Goal: Navigation & Orientation: Find specific page/section

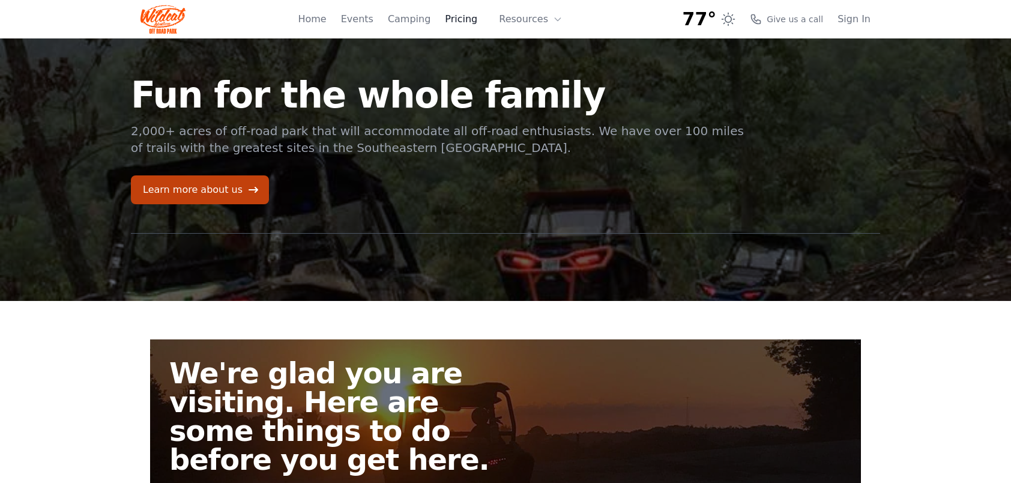
click at [468, 19] on link "Pricing" at bounding box center [461, 19] width 32 height 14
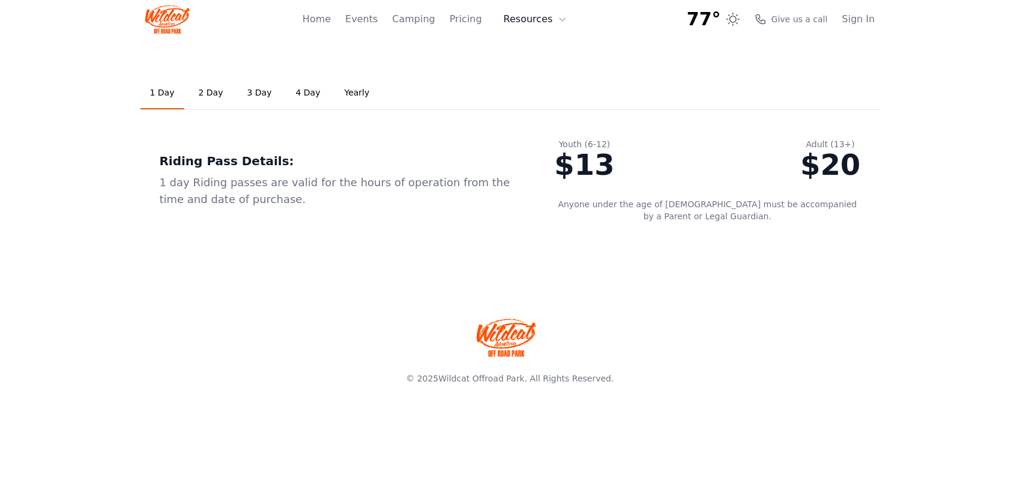
click at [543, 17] on button "Resources" at bounding box center [535, 19] width 78 height 24
click at [331, 20] on link "Home" at bounding box center [316, 19] width 28 height 14
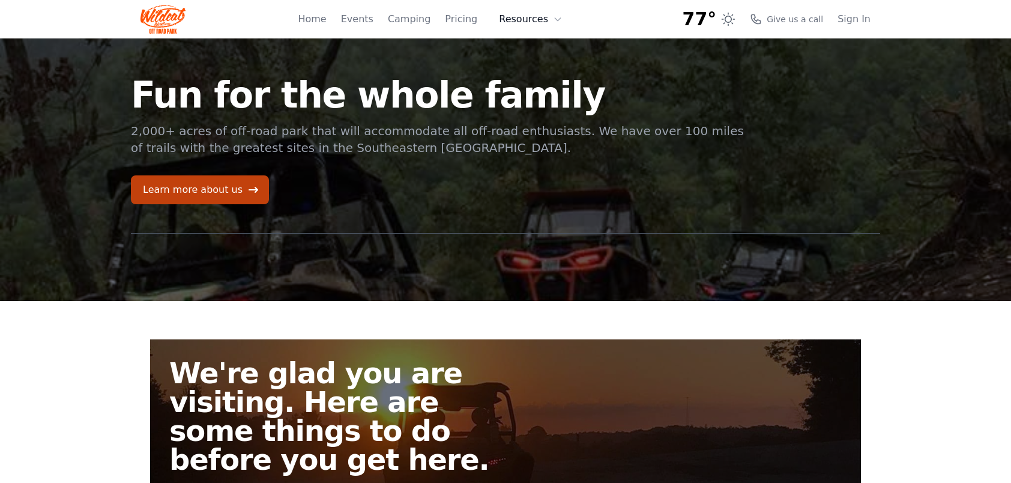
click at [526, 18] on button "Resources" at bounding box center [531, 19] width 78 height 24
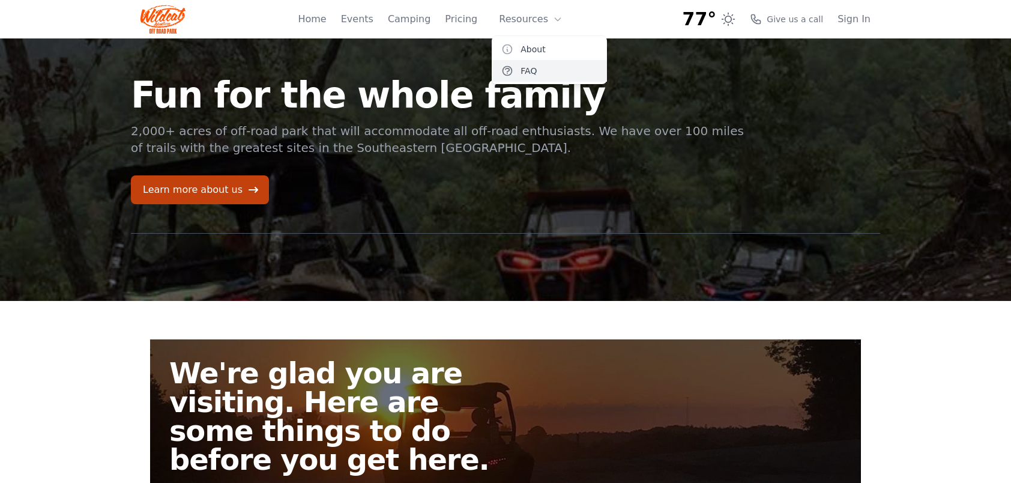
click at [532, 68] on link "FAQ" at bounding box center [549, 71] width 115 height 22
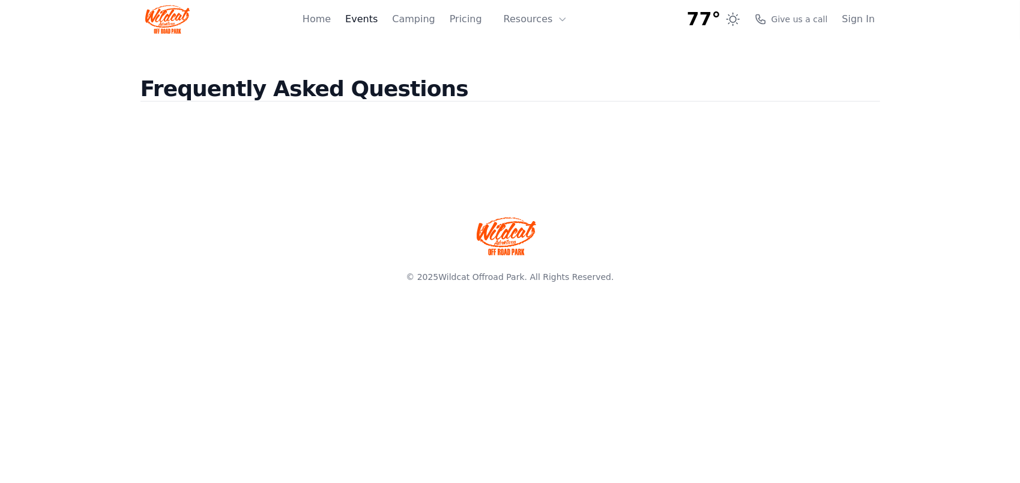
click at [372, 18] on link "Events" at bounding box center [361, 19] width 32 height 14
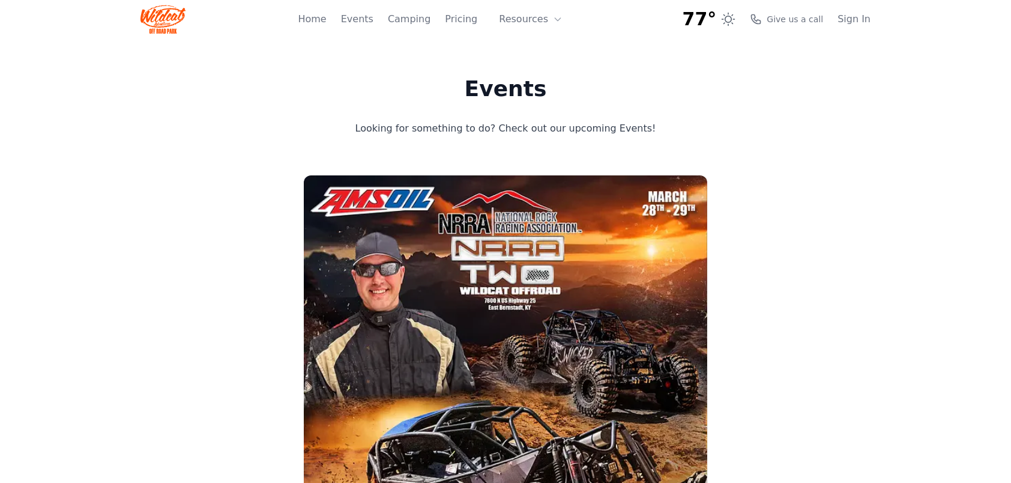
click at [163, 25] on img at bounding box center [162, 19] width 45 height 29
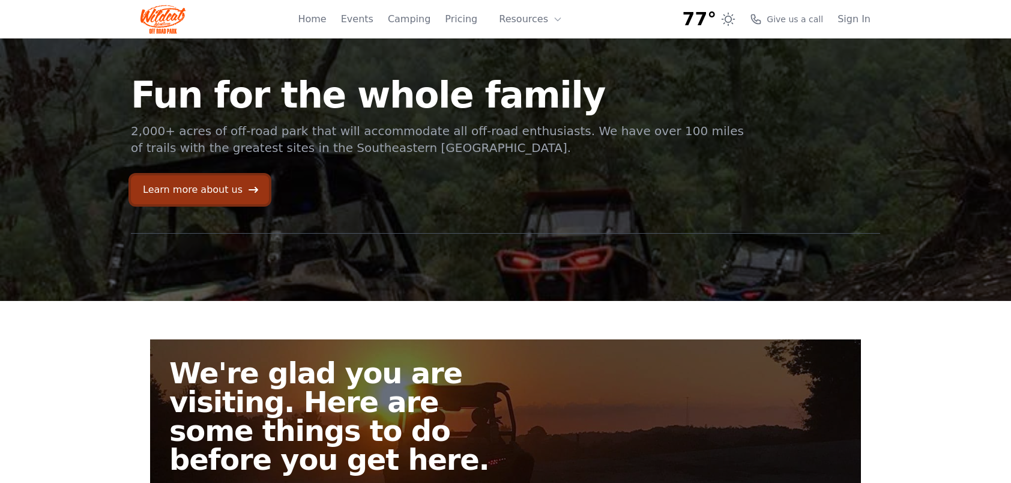
click at [226, 190] on link "Learn more about us" at bounding box center [200, 189] width 138 height 29
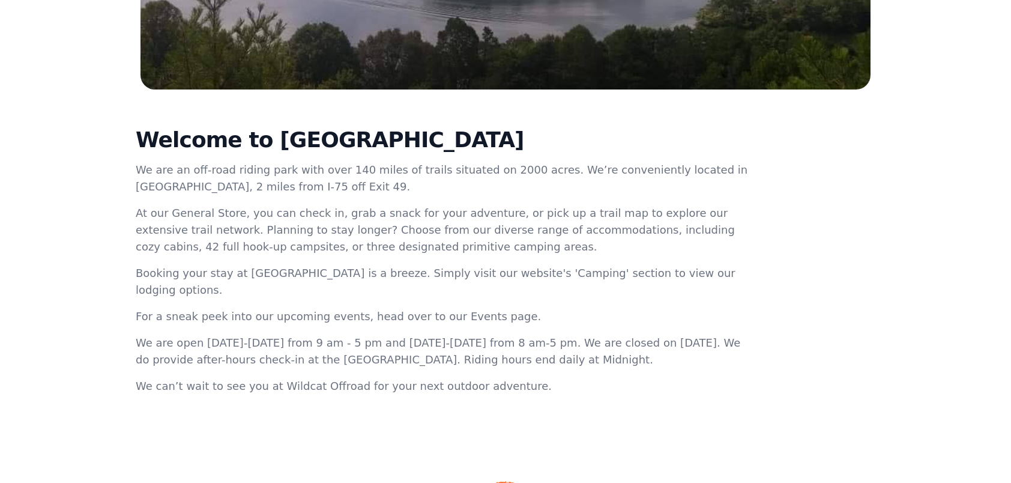
scroll to position [409, 0]
